Goal: Information Seeking & Learning: Learn about a topic

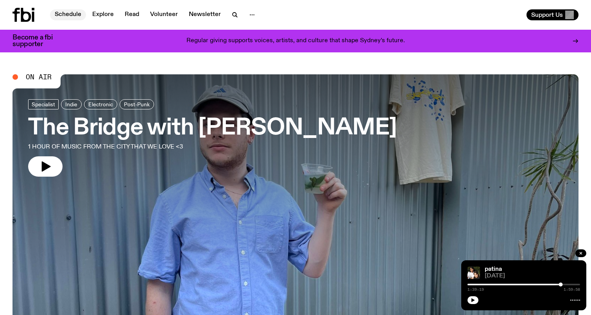
click at [70, 18] on link "Schedule" at bounding box center [68, 14] width 36 height 11
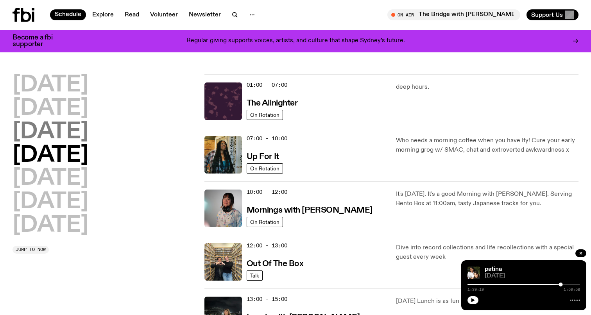
click at [42, 121] on h2 "[DATE]" at bounding box center [51, 132] width 76 height 22
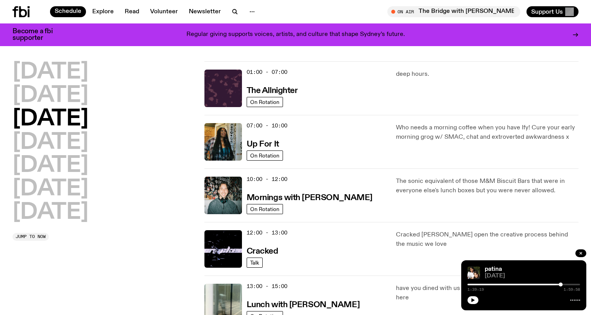
scroll to position [22, 0]
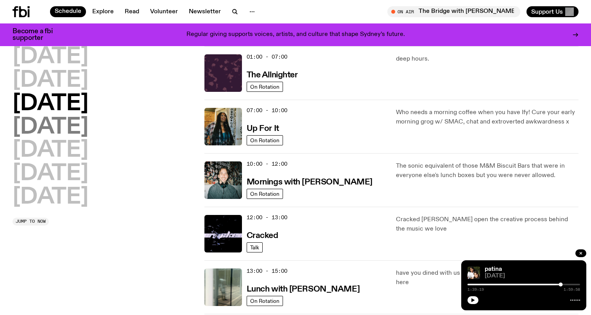
click at [48, 130] on h2 "[DATE]" at bounding box center [51, 128] width 76 height 22
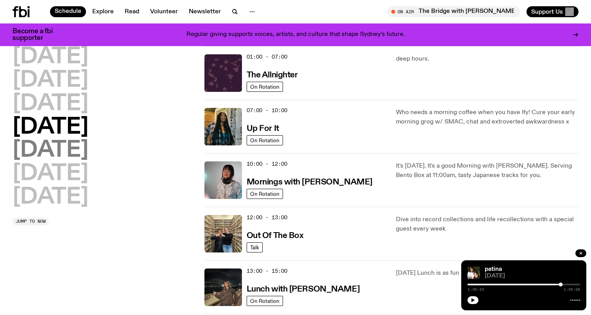
click at [48, 147] on h2 "[DATE]" at bounding box center [51, 151] width 76 height 22
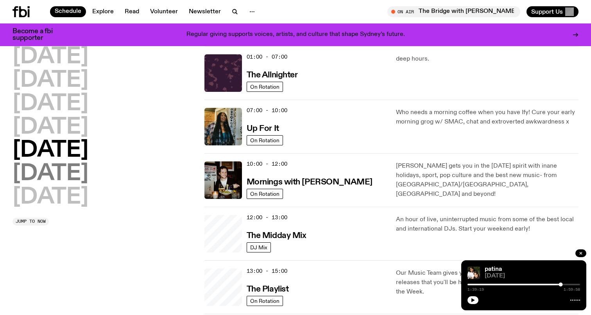
click at [48, 163] on h2 "[DATE]" at bounding box center [51, 174] width 76 height 22
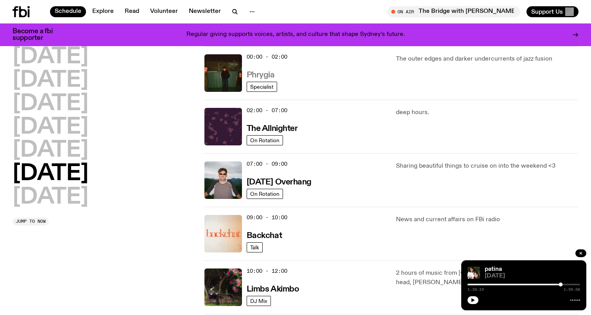
click at [250, 75] on h3 "Phrygia" at bounding box center [261, 75] width 28 height 8
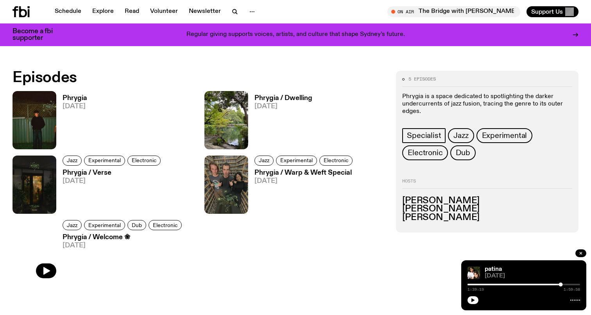
scroll to position [372, 0]
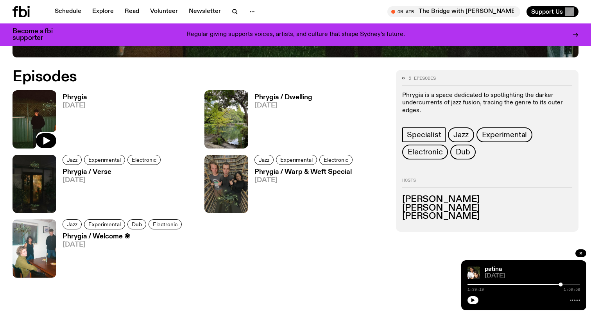
click at [70, 106] on span "[DATE]" at bounding box center [75, 105] width 25 height 7
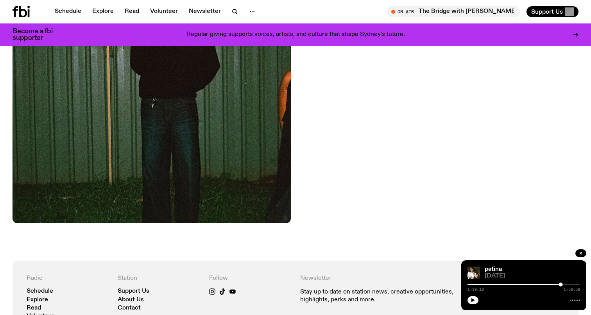
scroll to position [299, 0]
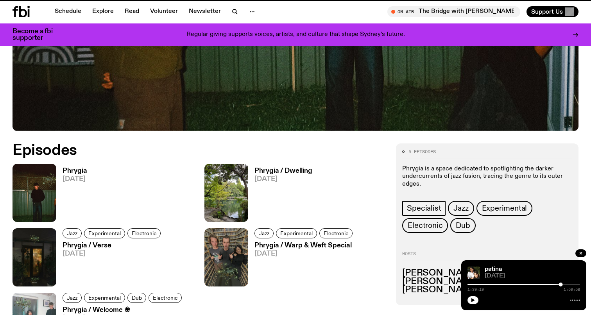
scroll to position [372, 0]
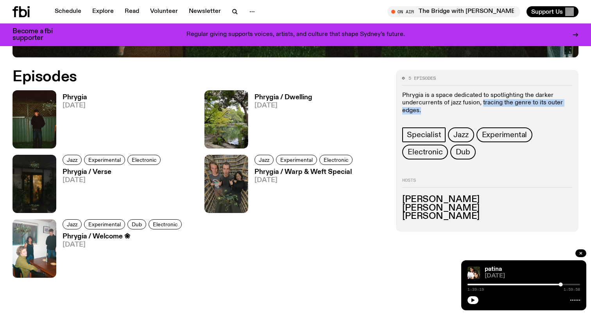
drag, startPoint x: 433, startPoint y: 111, endPoint x: 482, endPoint y: 106, distance: 49.1
click at [482, 106] on p "Phrygia is a space dedicated to spotlighting the darker undercurrents of jazz f…" at bounding box center [487, 103] width 170 height 23
copy p "tracing the genre to its outer edges."
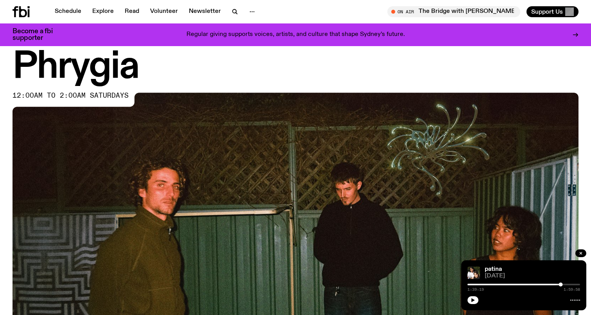
scroll to position [0, 0]
